Goal: Task Accomplishment & Management: Manage account settings

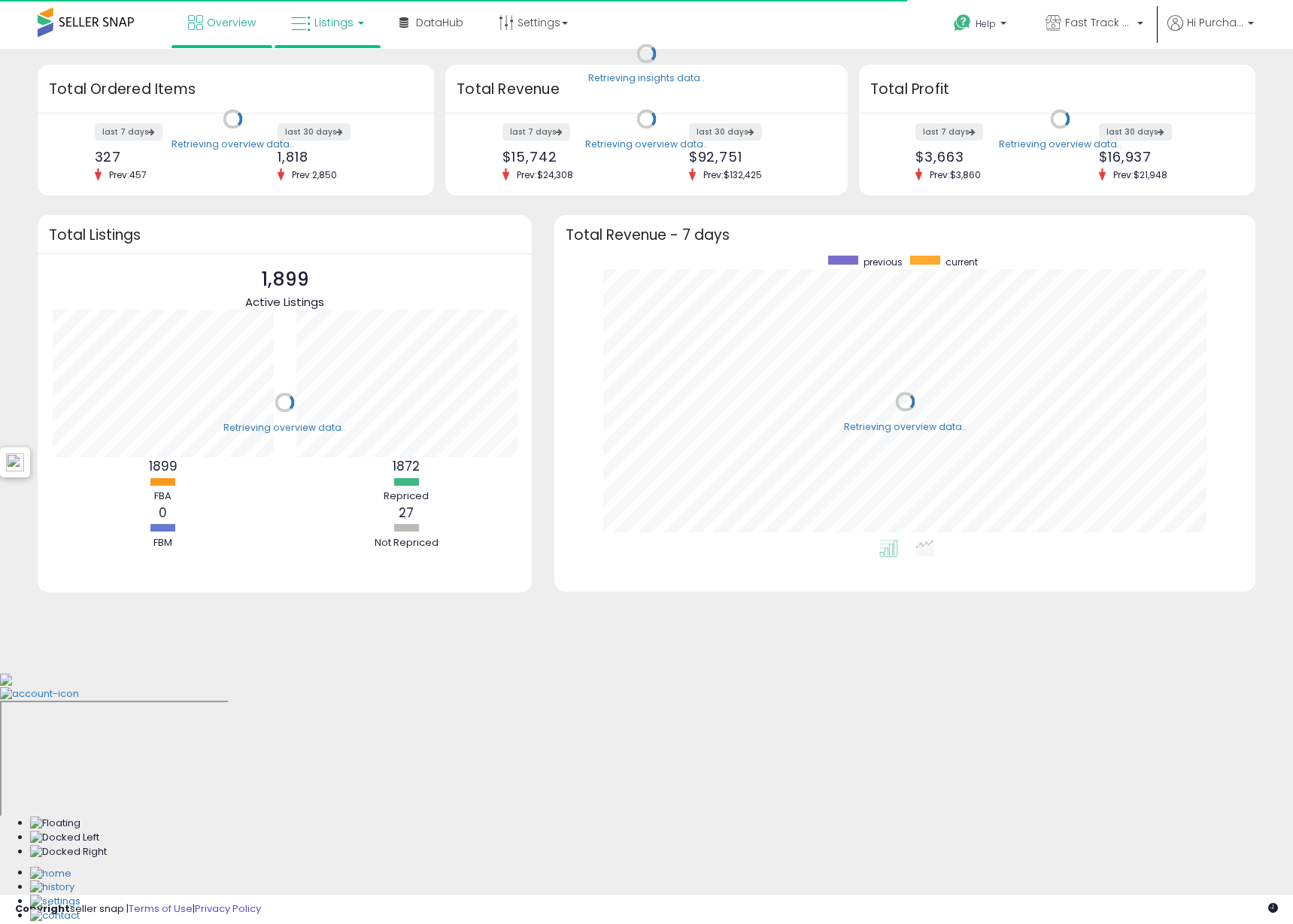
click at [342, 28] on span "Listings" at bounding box center [334, 23] width 39 height 15
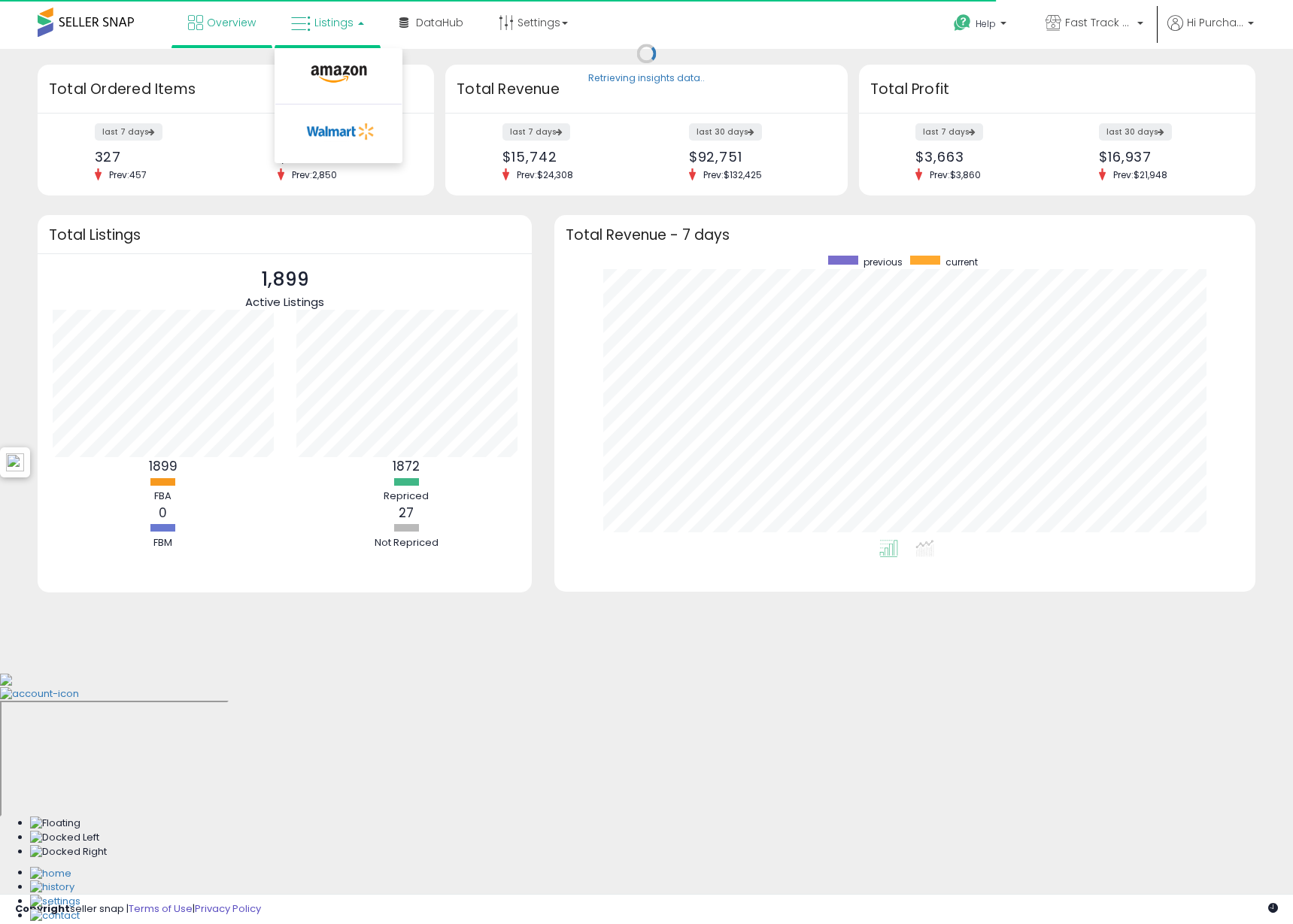
click at [346, 58] on li at bounding box center [338, 78] width 127 height 54
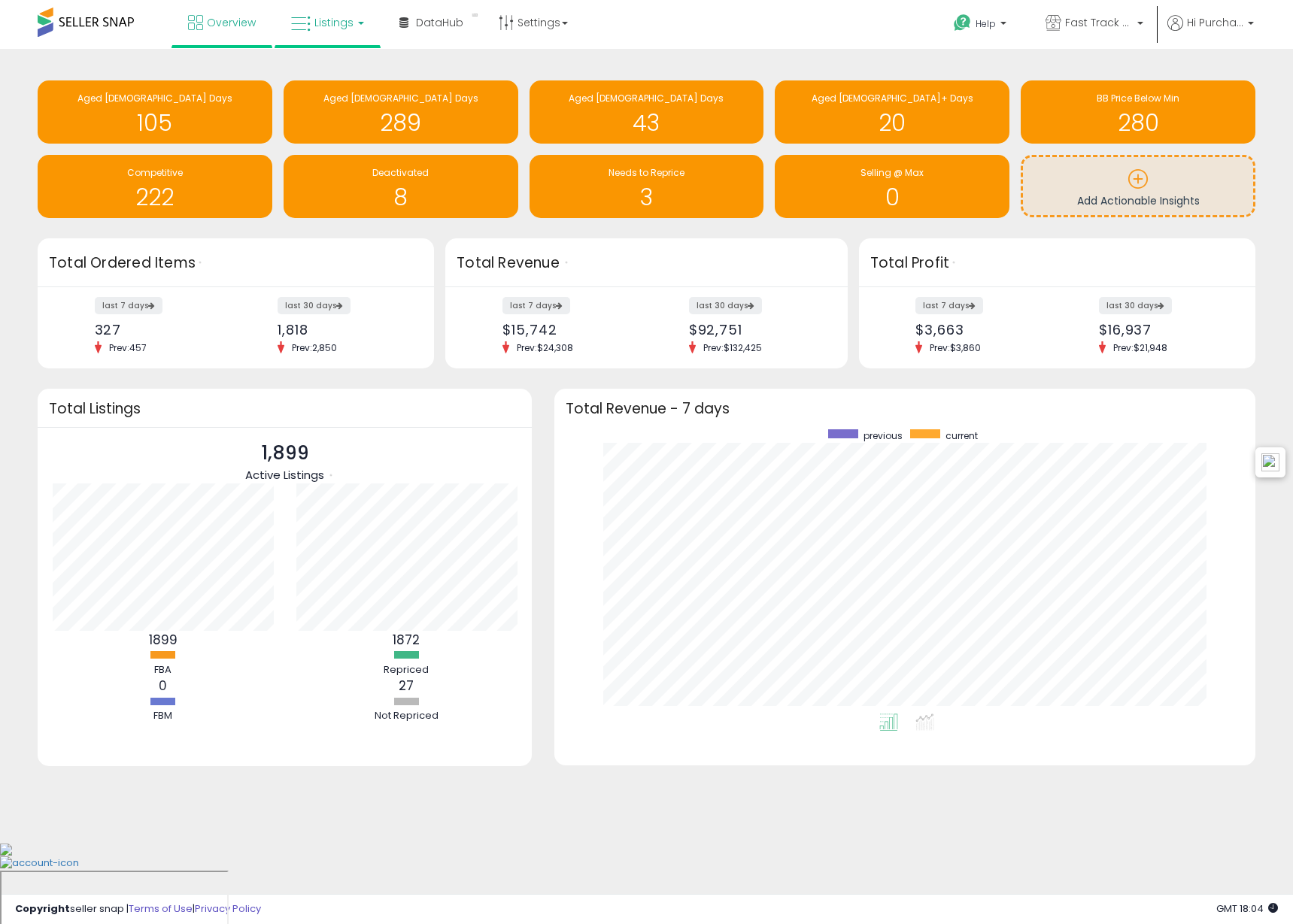
click at [337, 31] on link "Listings" at bounding box center [328, 23] width 96 height 45
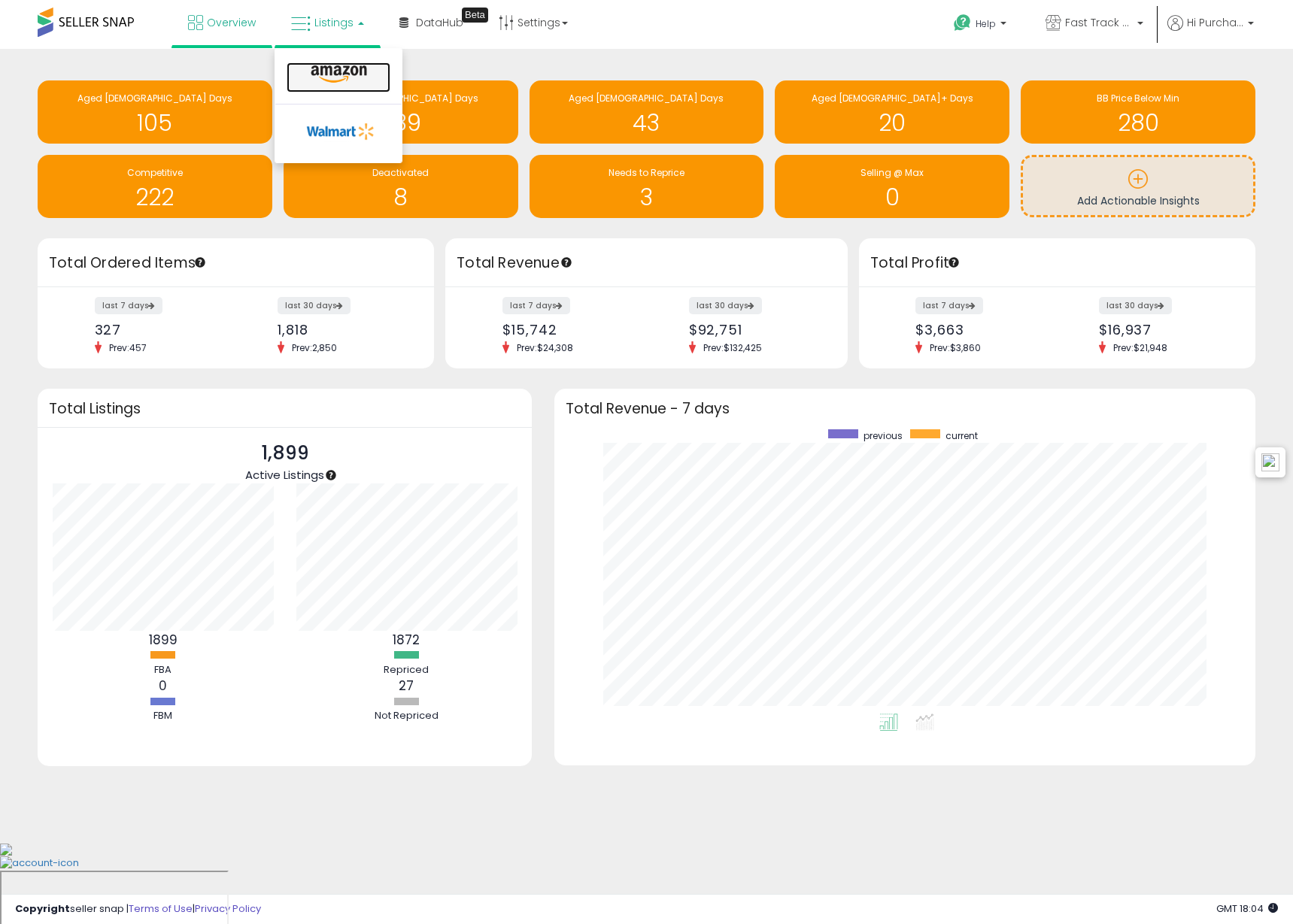
click at [345, 67] on icon at bounding box center [338, 75] width 66 height 19
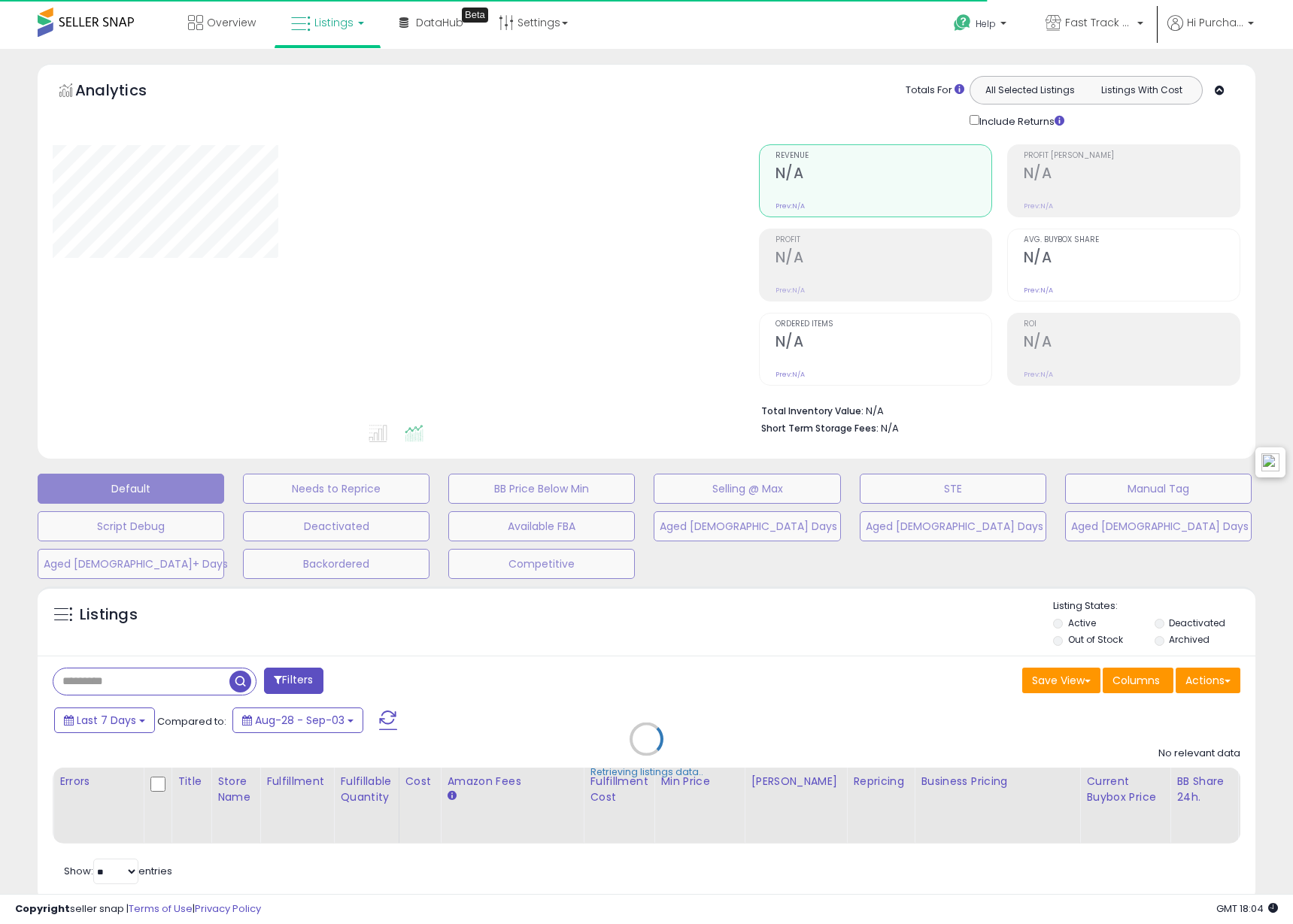
click at [182, 686] on div "Retrieving listings data.." at bounding box center [646, 750] width 1240 height 343
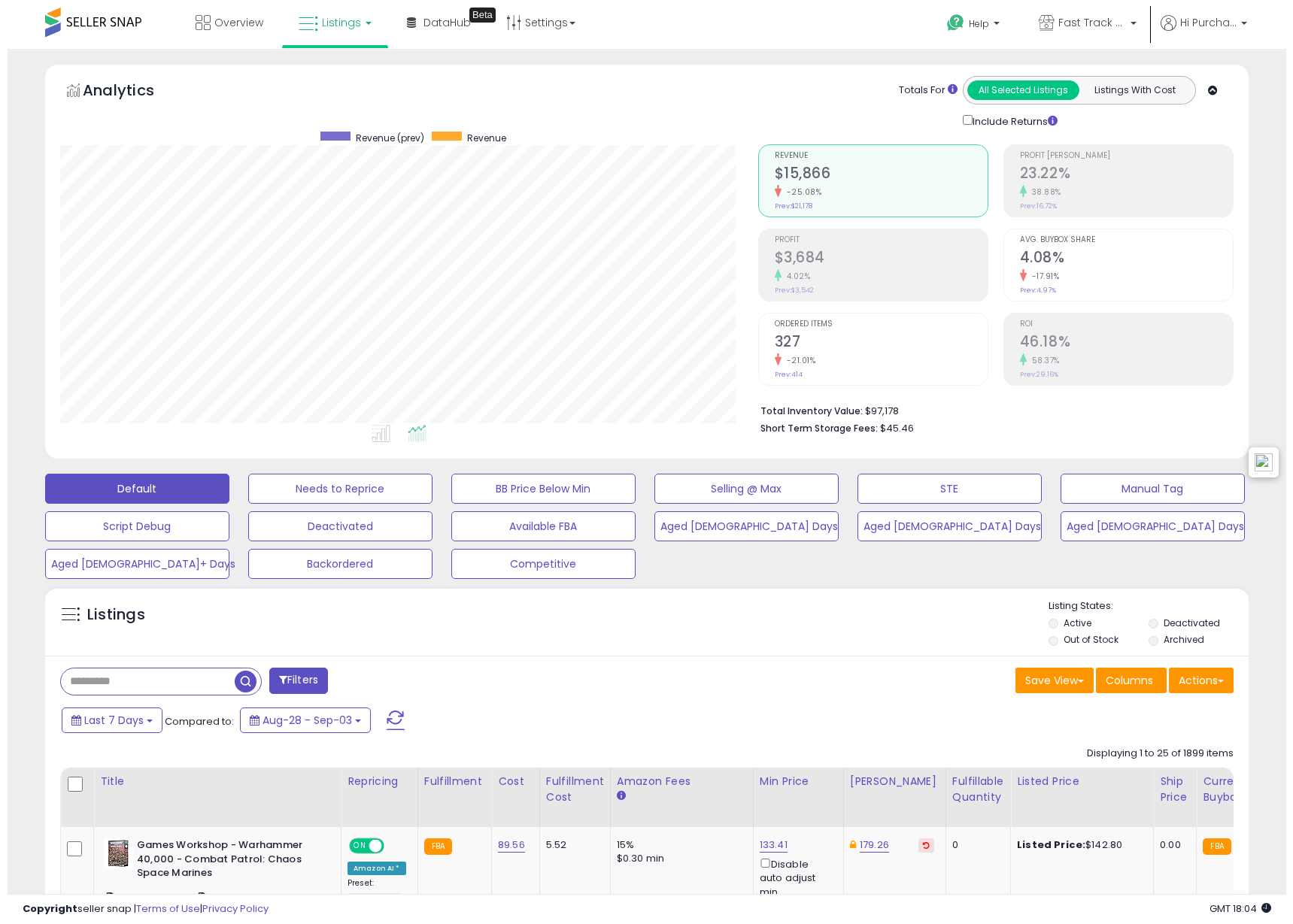
scroll to position [308, 697]
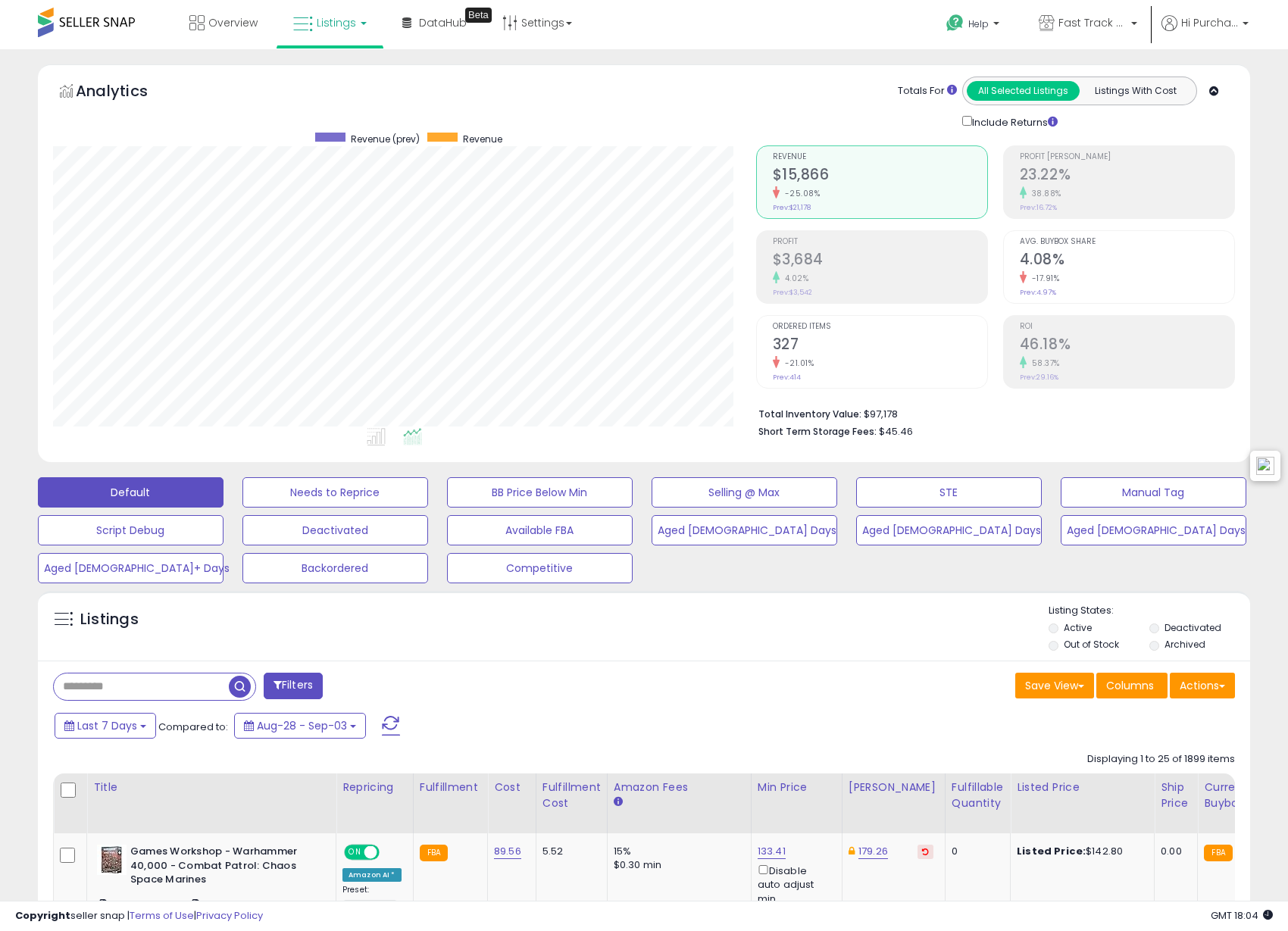
click at [169, 691] on input "text" at bounding box center [141, 687] width 175 height 26
paste input "**********"
type input "**********"
drag, startPoint x: 365, startPoint y: 679, endPoint x: 441, endPoint y: 649, distance: 81.7
click at [366, 679] on span "button" at bounding box center [356, 687] width 22 height 22
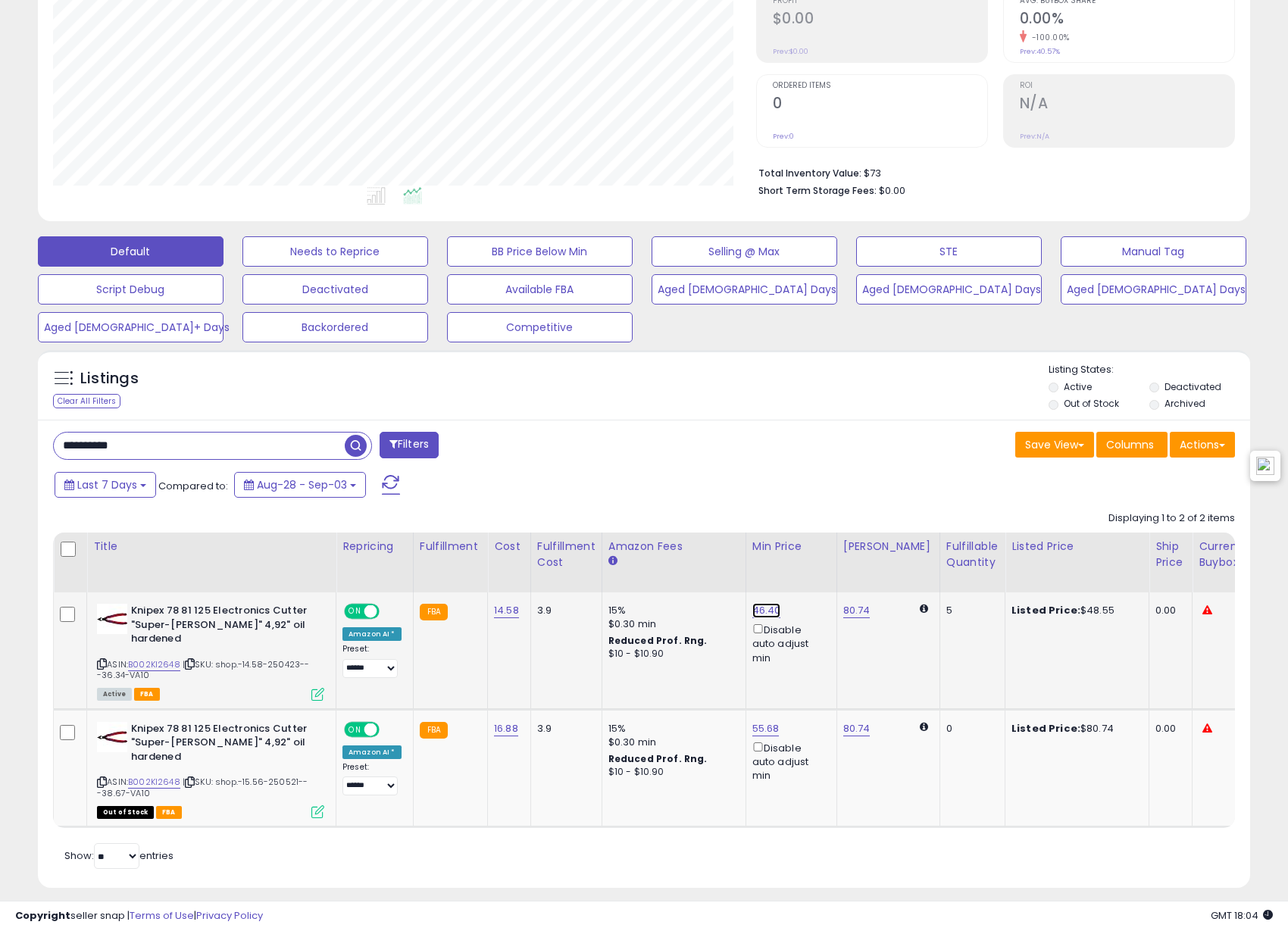
click at [764, 610] on link "46.40" at bounding box center [767, 611] width 29 height 16
drag, startPoint x: 710, startPoint y: 556, endPoint x: 584, endPoint y: 558, distance: 126.0
click at [586, 562] on table "Title Repricing" at bounding box center [1137, 681] width 2168 height 296
type input "**"
click at [816, 548] on button "submit" at bounding box center [803, 557] width 26 height 23
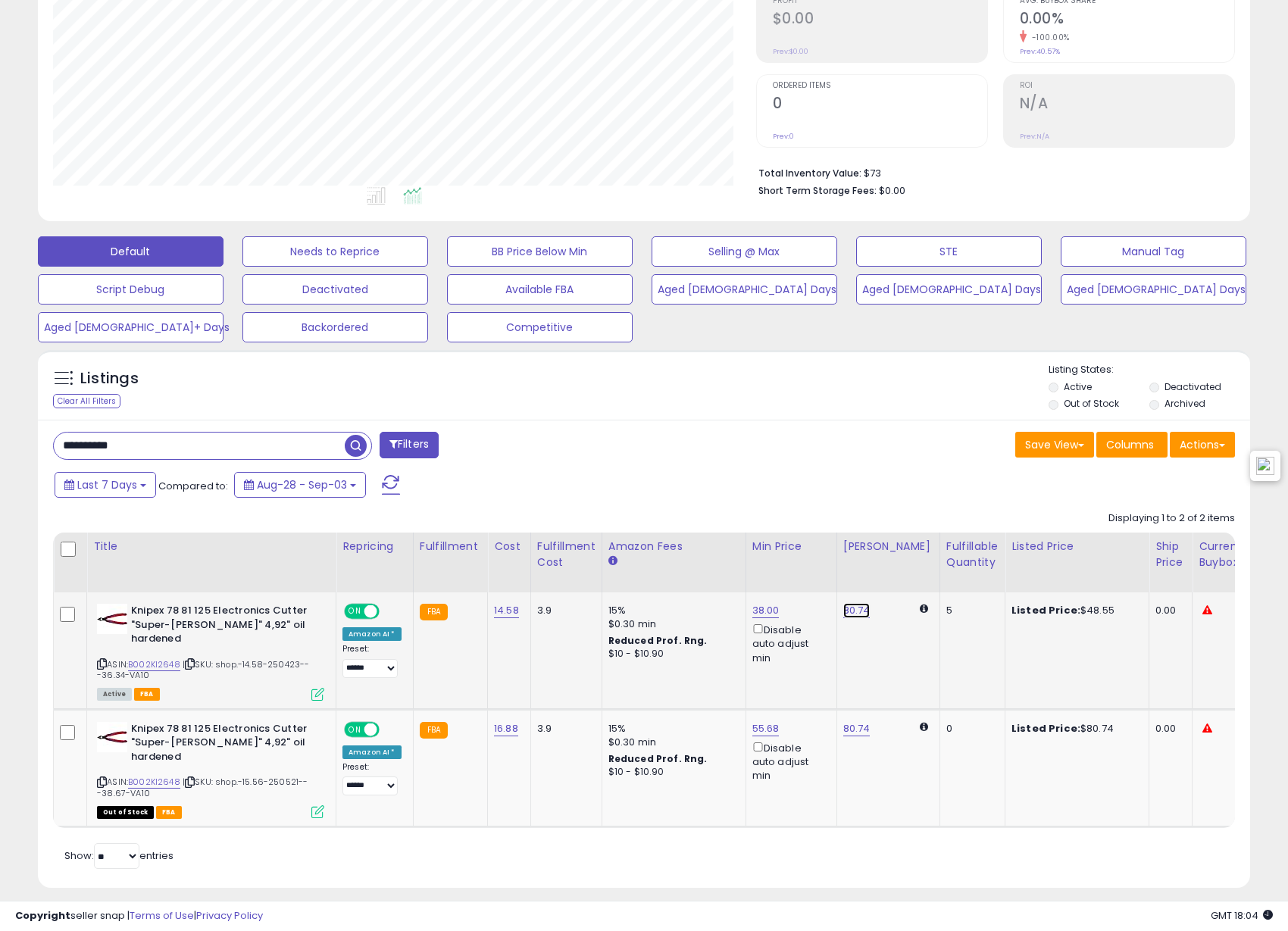
click at [844, 606] on link "80.74" at bounding box center [856, 611] width 27 height 16
drag, startPoint x: 691, startPoint y: 562, endPoint x: 673, endPoint y: 563, distance: 18.0
click at [673, 563] on table "Title Repricing" at bounding box center [1137, 681] width 2168 height 296
type input "**"
click at [906, 557] on button "submit" at bounding box center [893, 557] width 26 height 23
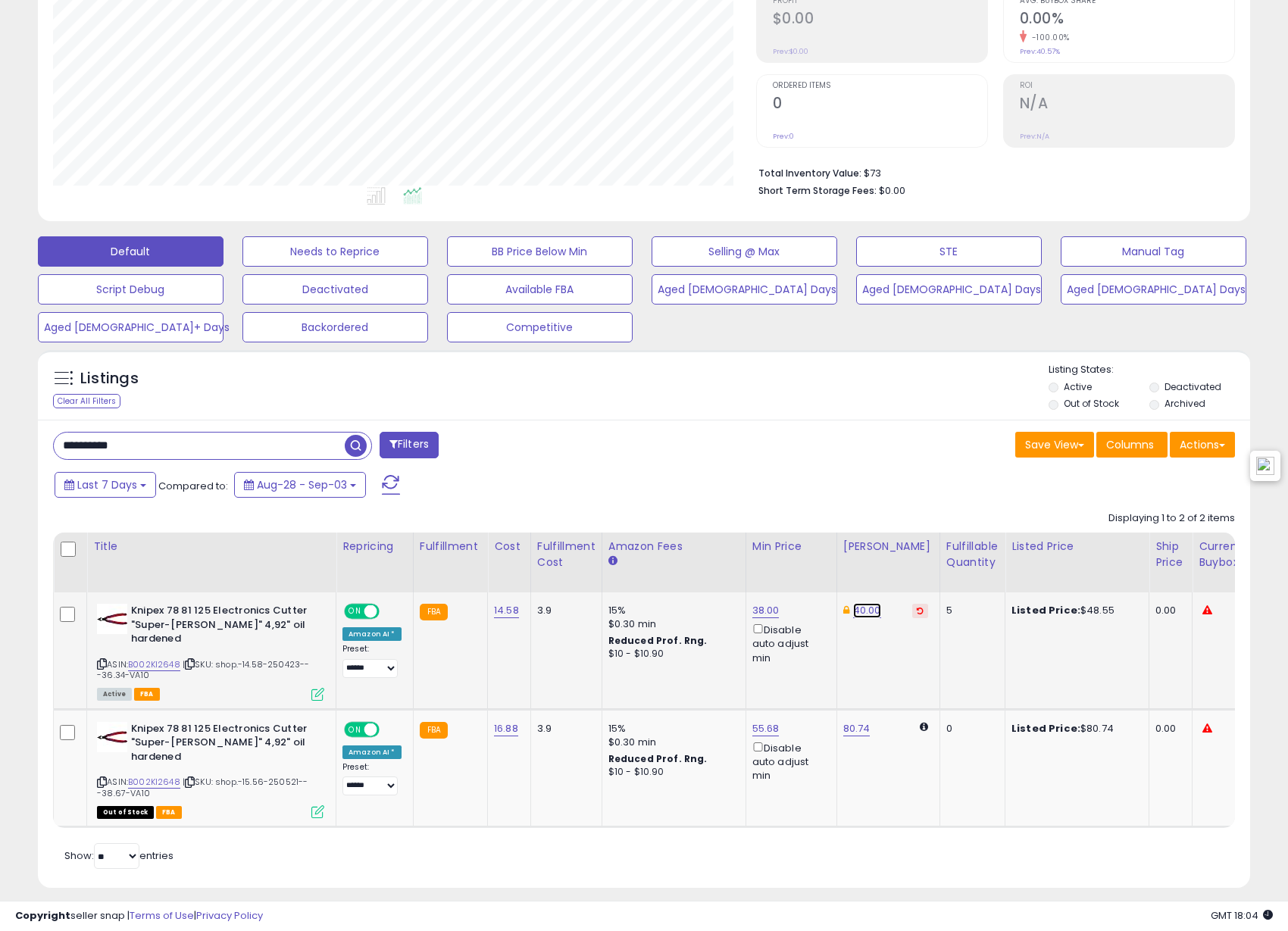
click at [863, 606] on link "40.00" at bounding box center [867, 611] width 28 height 16
drag, startPoint x: 849, startPoint y: 561, endPoint x: 736, endPoint y: 562, distance: 113.0
click at [737, 564] on table "Title Repricing" at bounding box center [1137, 681] width 2168 height 296
type input "*****"
click at [917, 552] on button "submit" at bounding box center [904, 557] width 26 height 23
